Goal: Task Accomplishment & Management: Manage account settings

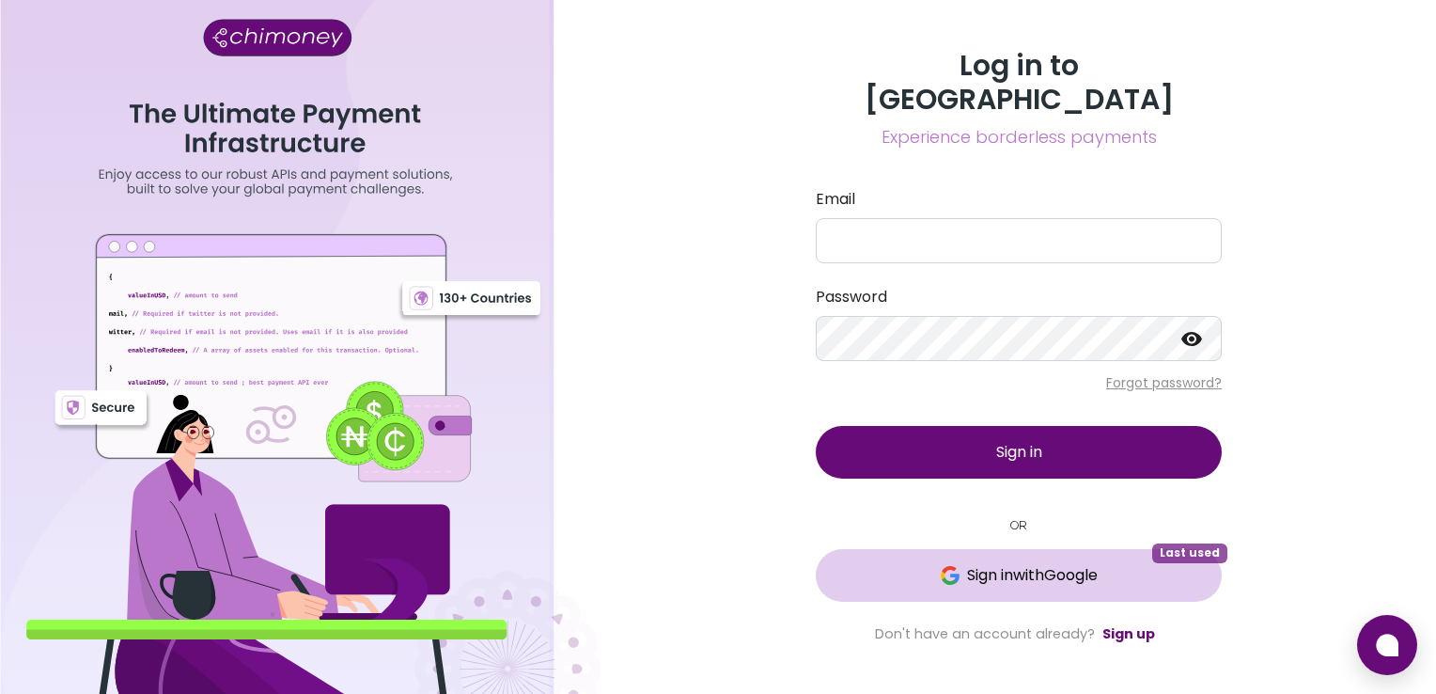
click at [1015, 564] on span "Sign in with Google" at bounding box center [1032, 575] width 131 height 23
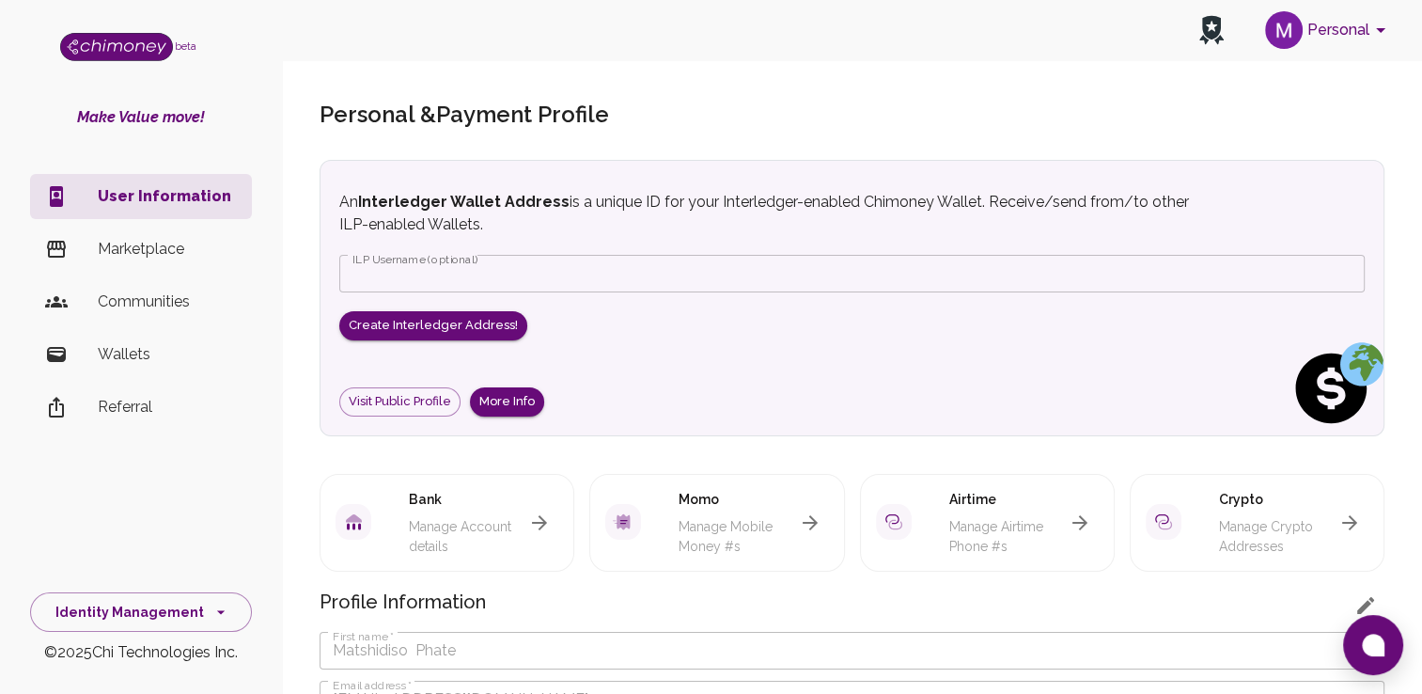
click at [1382, 23] on icon "account of current user" at bounding box center [1381, 30] width 23 height 23
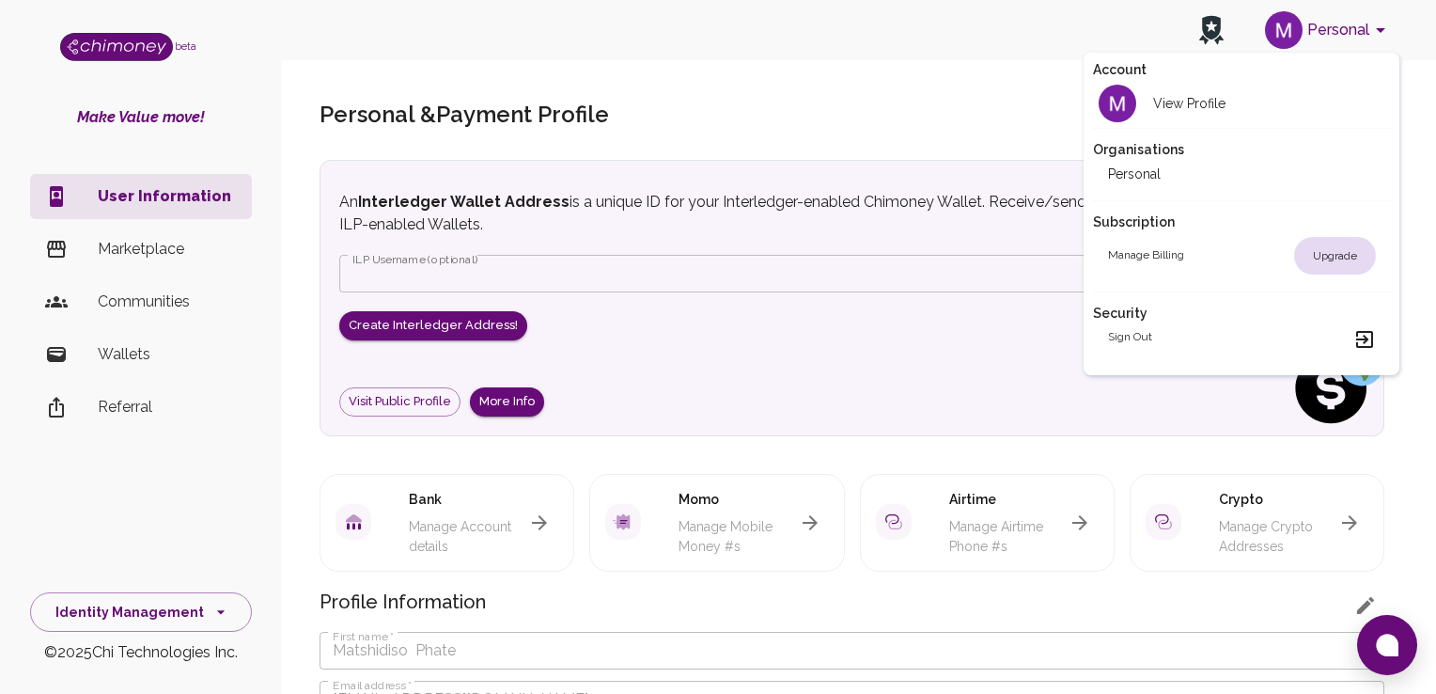
click at [973, 77] on div at bounding box center [718, 347] width 1436 height 694
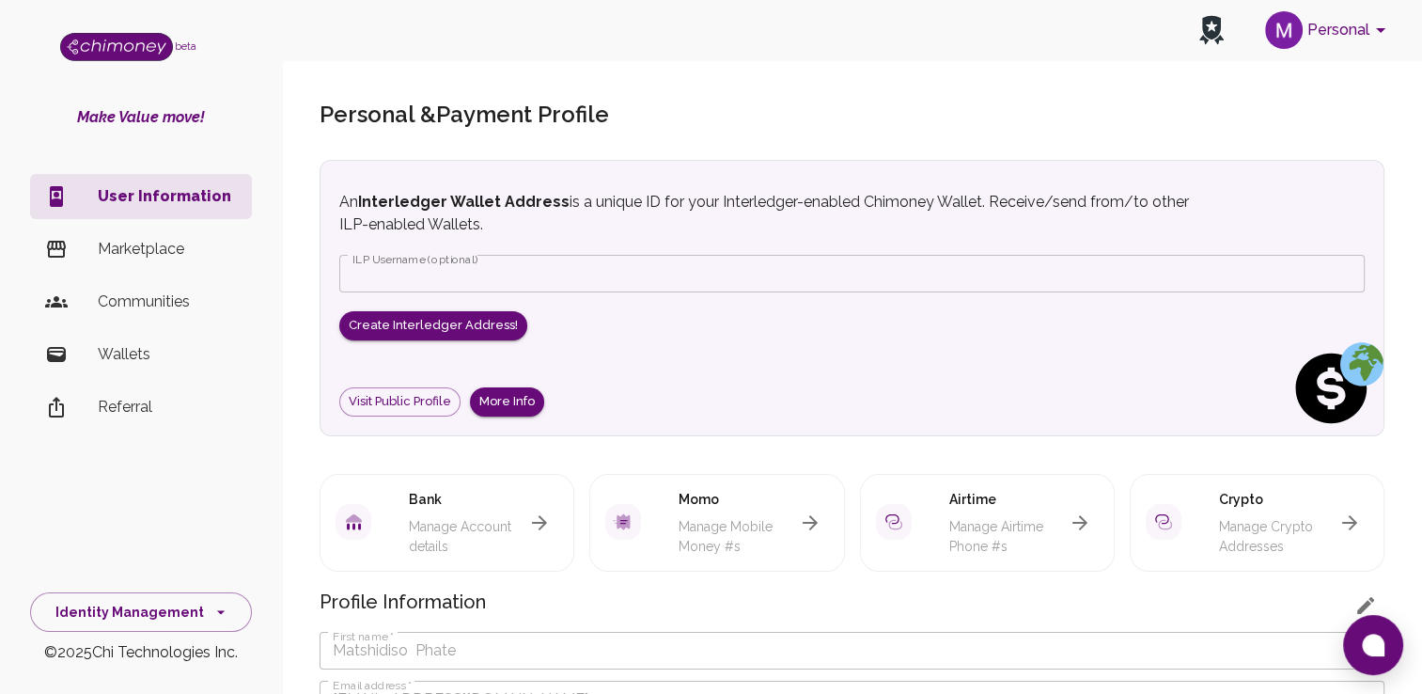
click at [546, 518] on icon "button" at bounding box center [539, 522] width 23 height 23
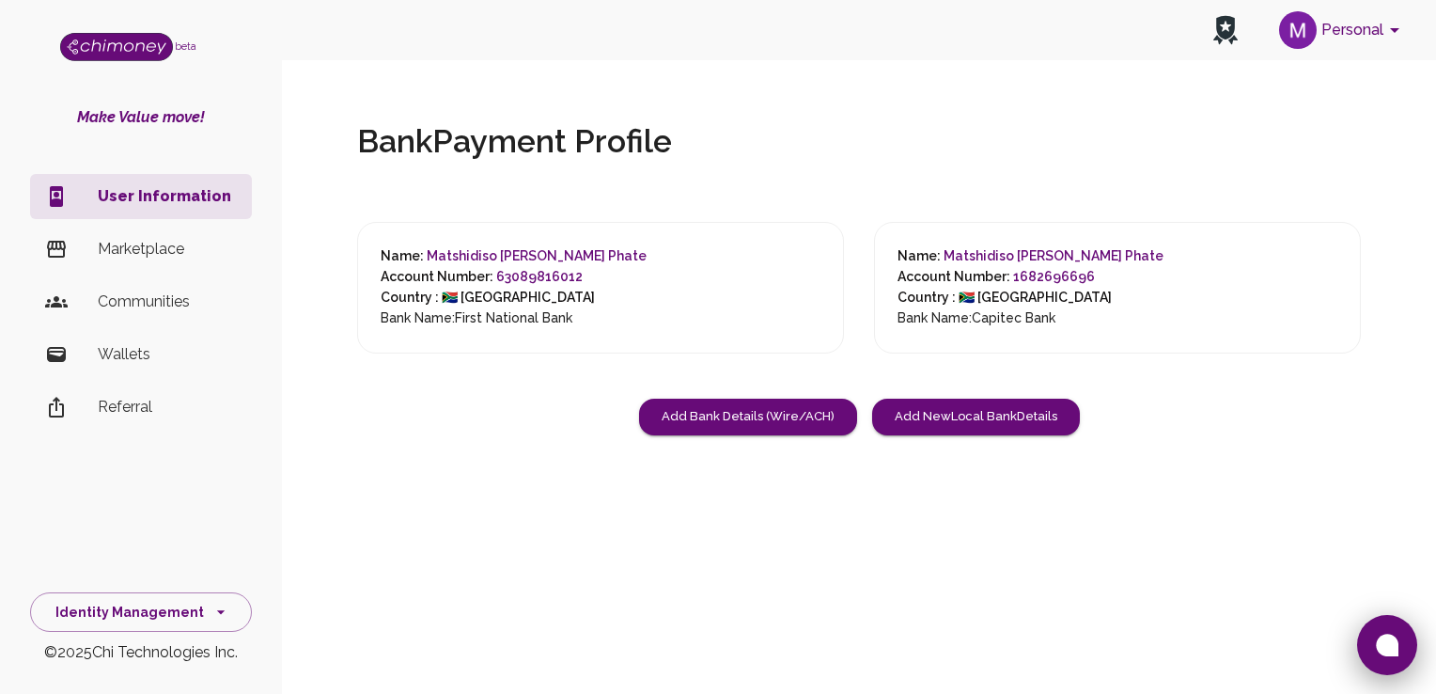
click at [1387, 642] on icon at bounding box center [1387, 645] width 23 height 23
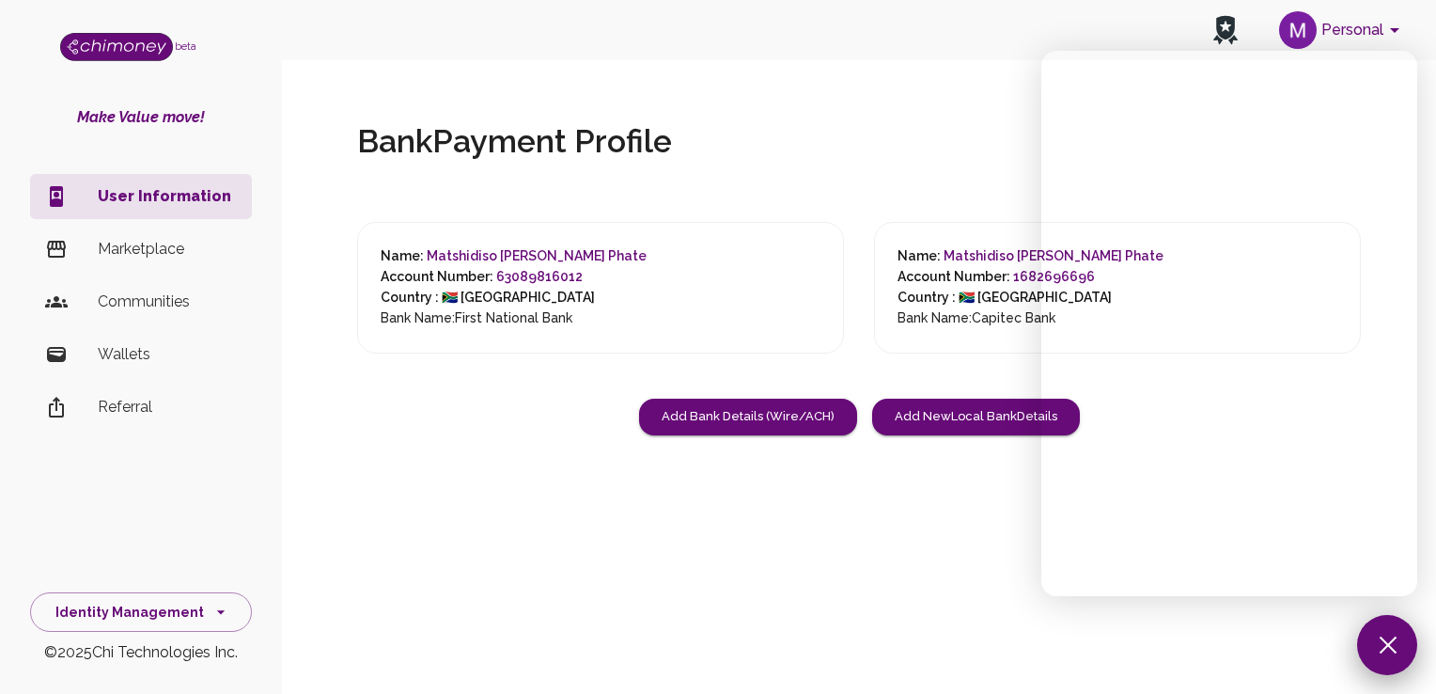
click at [1370, 639] on button at bounding box center [1387, 645] width 60 height 60
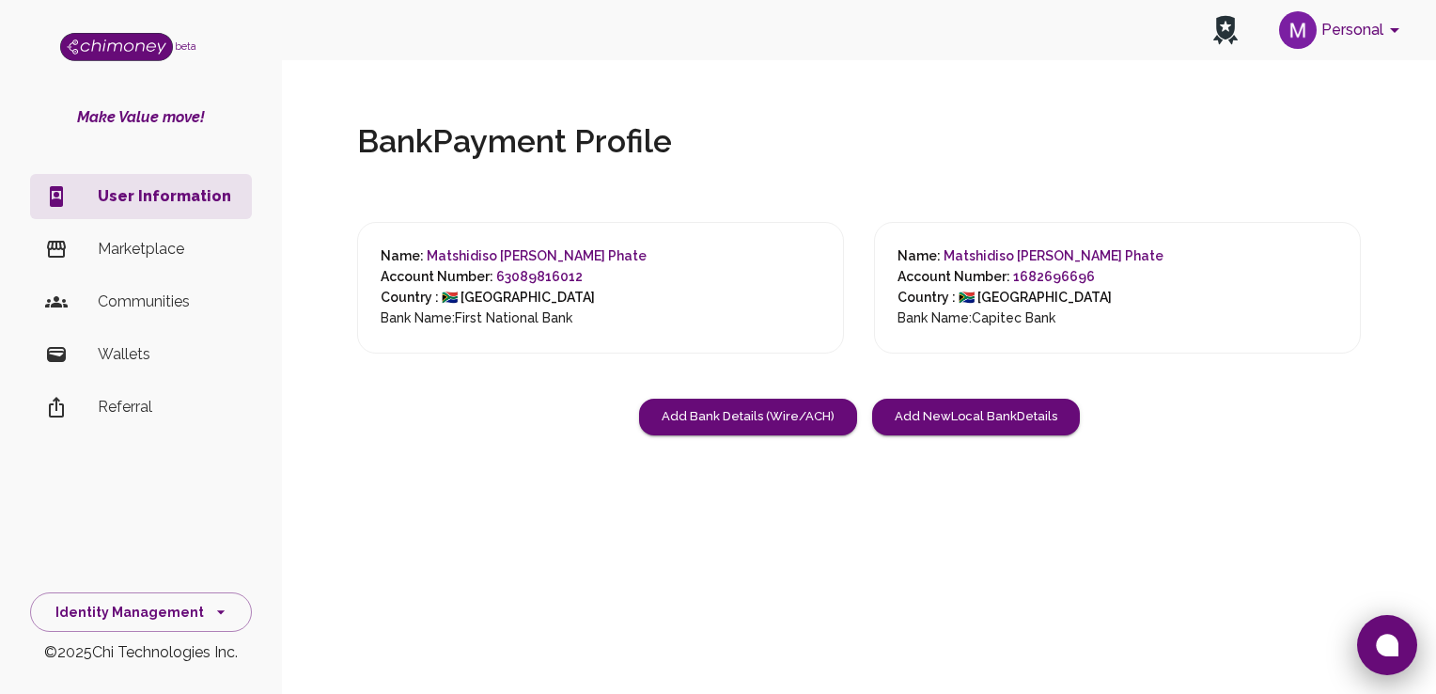
click at [1372, 637] on button at bounding box center [1387, 645] width 60 height 60
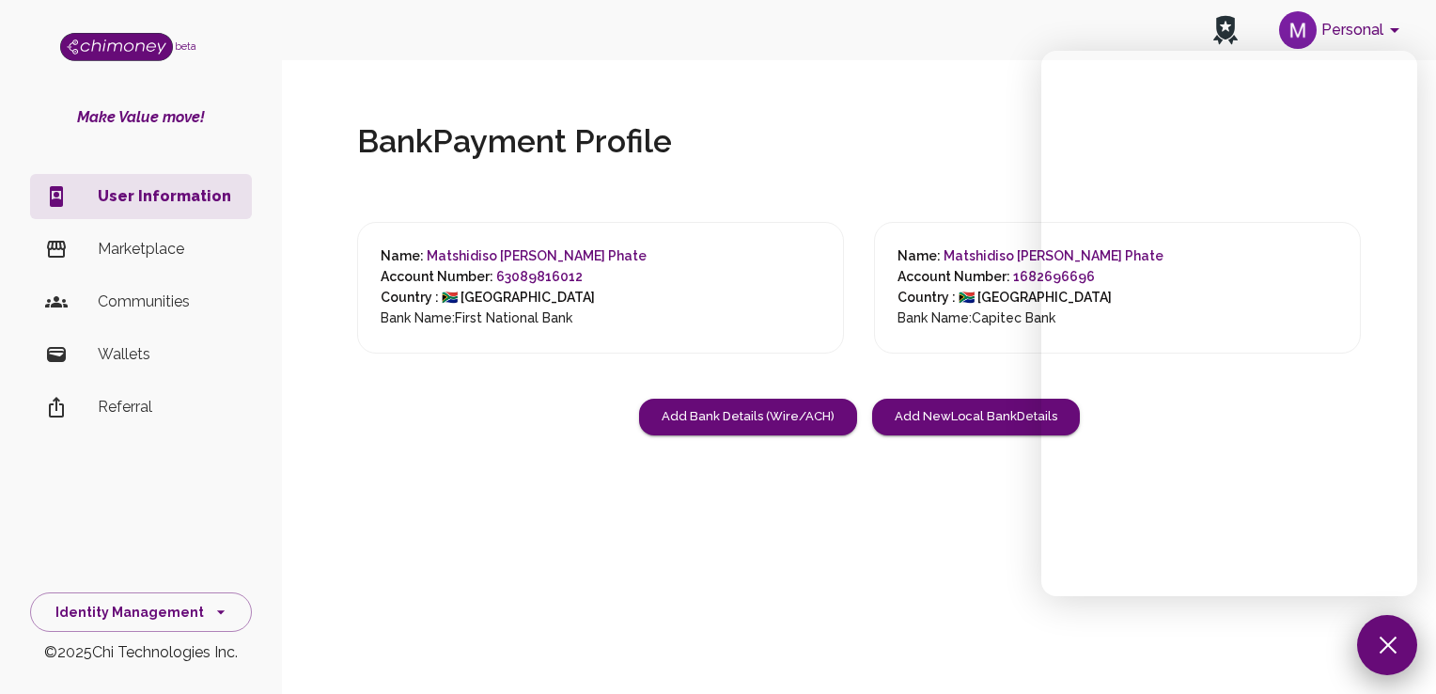
click at [1402, 636] on button at bounding box center [1387, 645] width 60 height 60
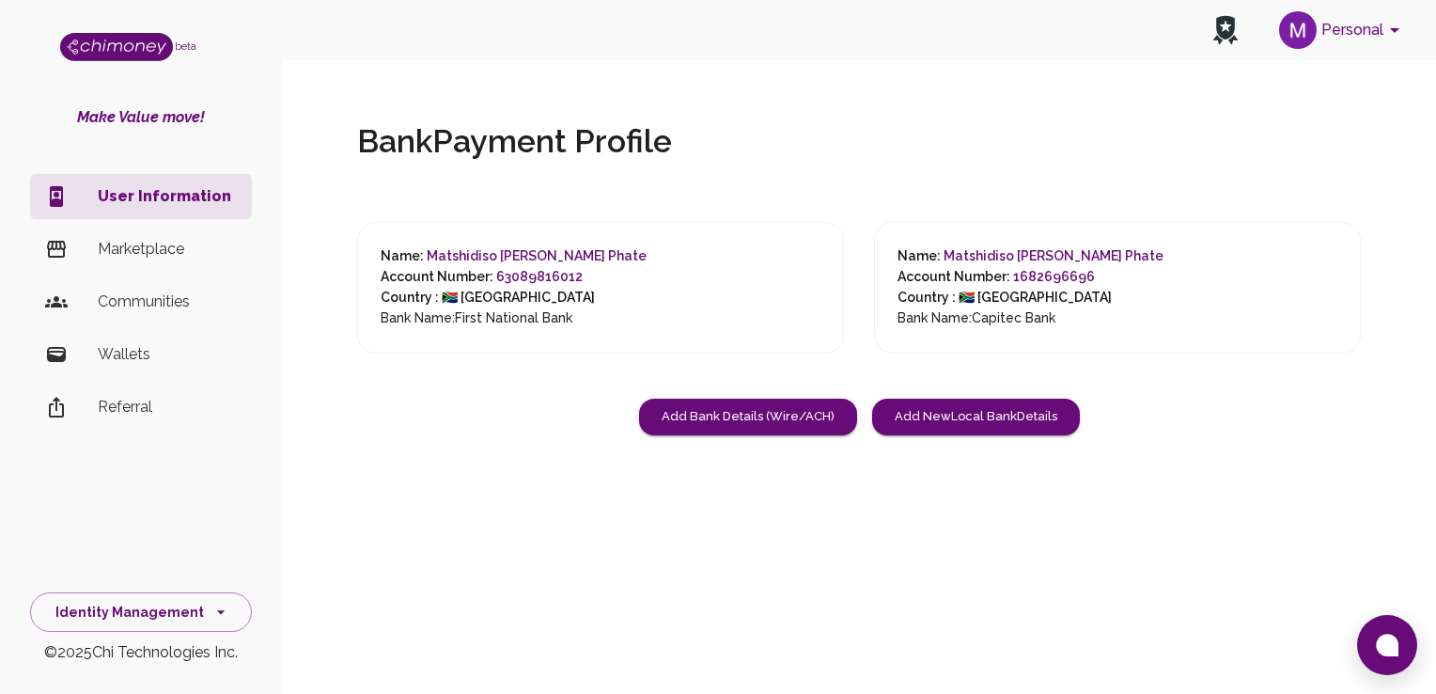
click at [553, 271] on span "63089816012" at bounding box center [539, 276] width 86 height 15
click at [556, 278] on span "63089816012" at bounding box center [539, 276] width 86 height 15
click at [570, 272] on span "63089816012" at bounding box center [539, 276] width 86 height 15
click at [598, 250] on div "Name: [PERSON_NAME] Phate Account Number: 63089816012 Country : 🇿🇦 [GEOGRAPHIC_…" at bounding box center [600, 288] width 487 height 132
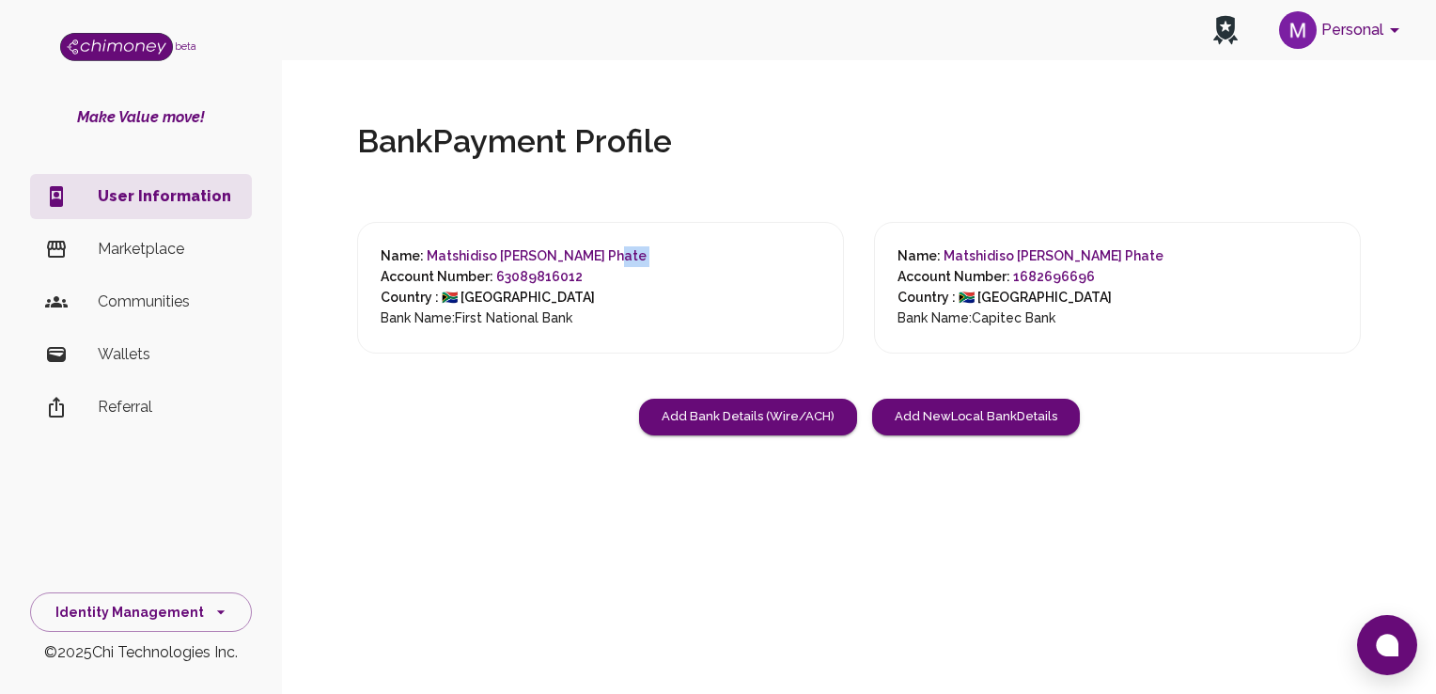
click at [598, 250] on div "Name: [PERSON_NAME] Phate Account Number: 63089816012 Country : 🇿🇦 [GEOGRAPHIC_…" at bounding box center [600, 288] width 487 height 132
click at [537, 260] on span "Matshidiso [PERSON_NAME] Phate" at bounding box center [537, 255] width 220 height 15
drag, startPoint x: 537, startPoint y: 260, endPoint x: 506, endPoint y: 291, distance: 43.9
click at [506, 291] on h6 "Country : 🇿🇦 [GEOGRAPHIC_DATA]" at bounding box center [514, 298] width 266 height 21
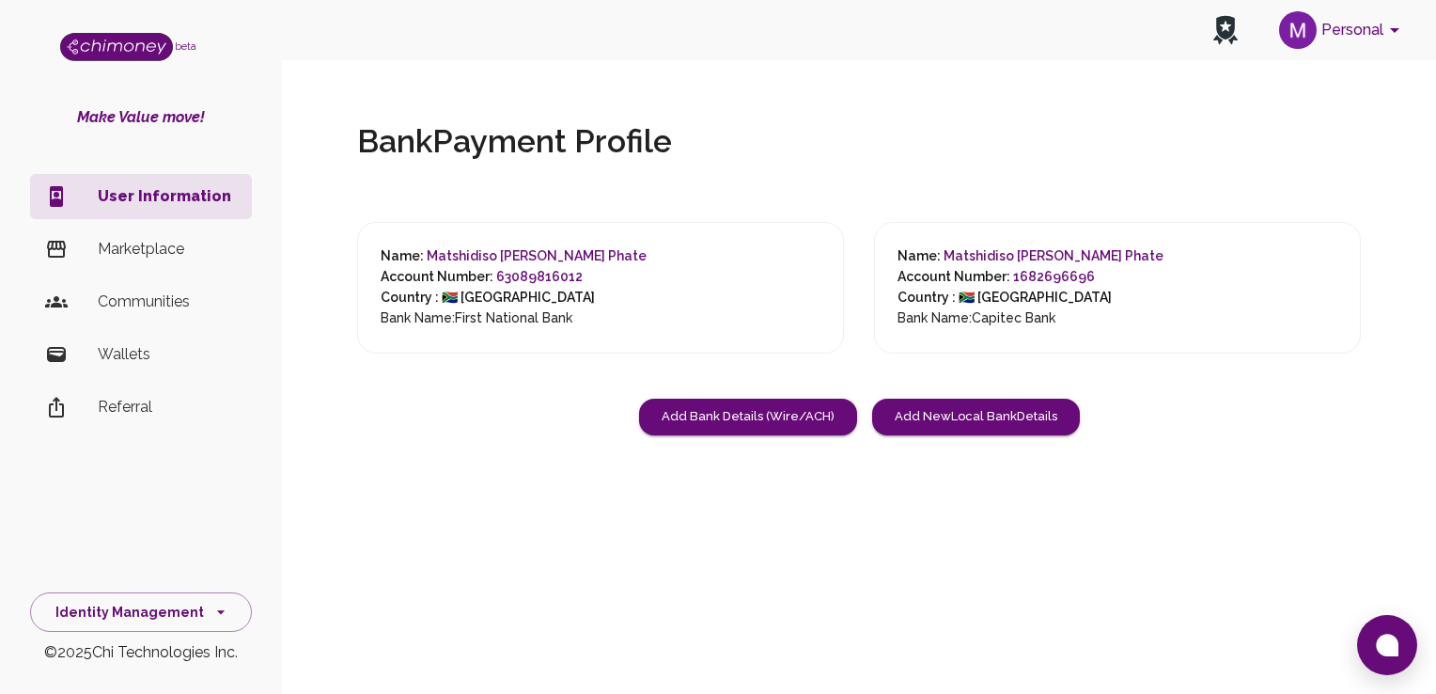
drag, startPoint x: 506, startPoint y: 291, endPoint x: 602, endPoint y: 337, distance: 106.0
click at [602, 337] on div "Name: [PERSON_NAME] Phate Account Number: 63089816012 Country : 🇿🇦 [GEOGRAPHIC_…" at bounding box center [600, 288] width 487 height 132
click at [1400, 35] on icon "account of current user" at bounding box center [1395, 30] width 23 height 23
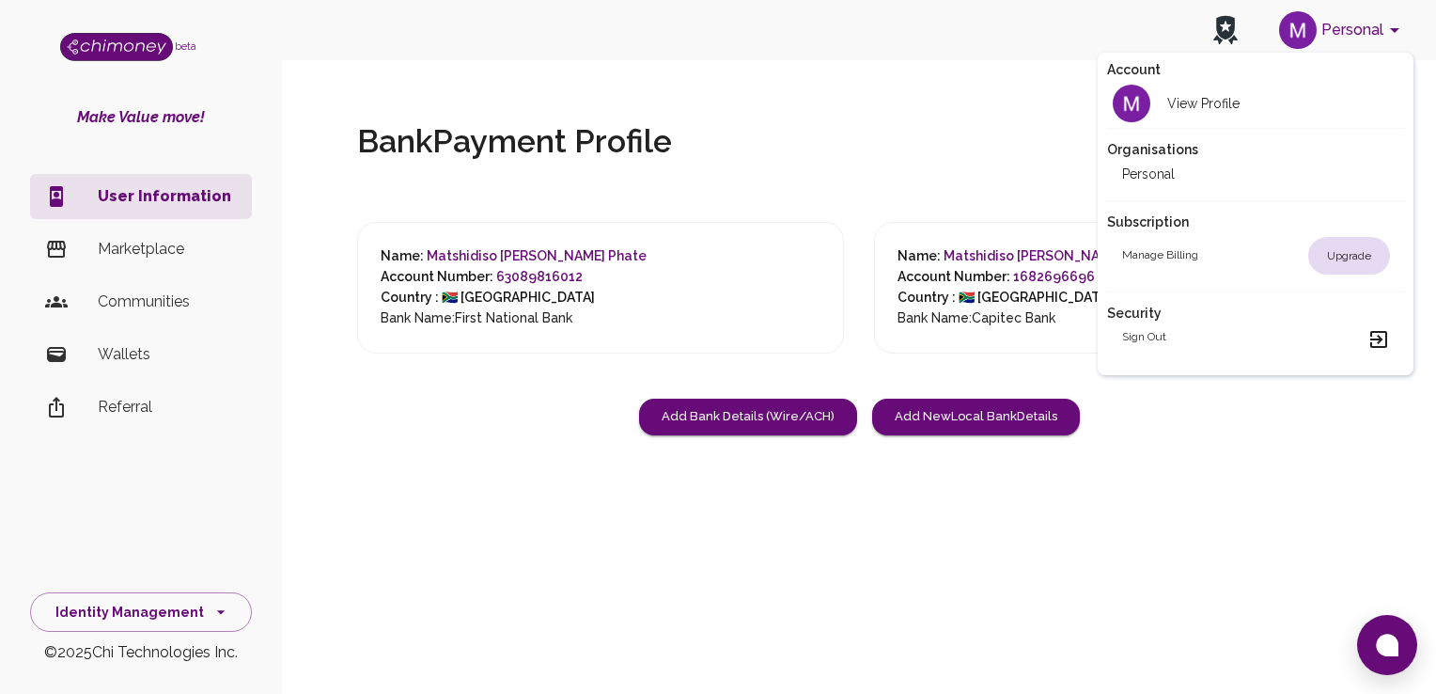
click at [944, 137] on div at bounding box center [718, 347] width 1436 height 694
